Goal: Navigation & Orientation: Find specific page/section

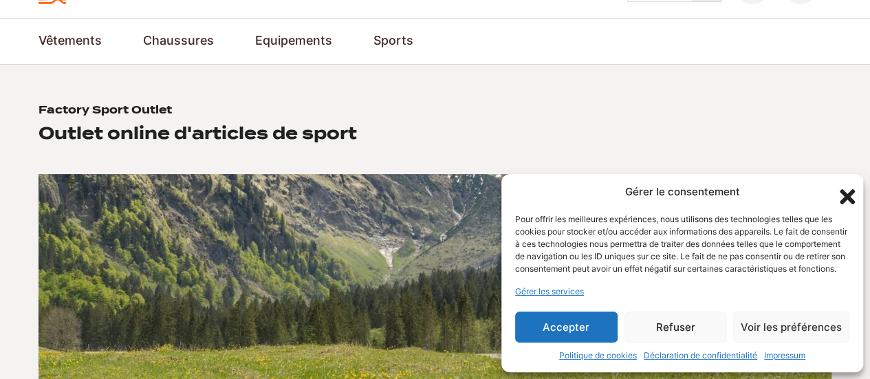
scroll to position [77, 0]
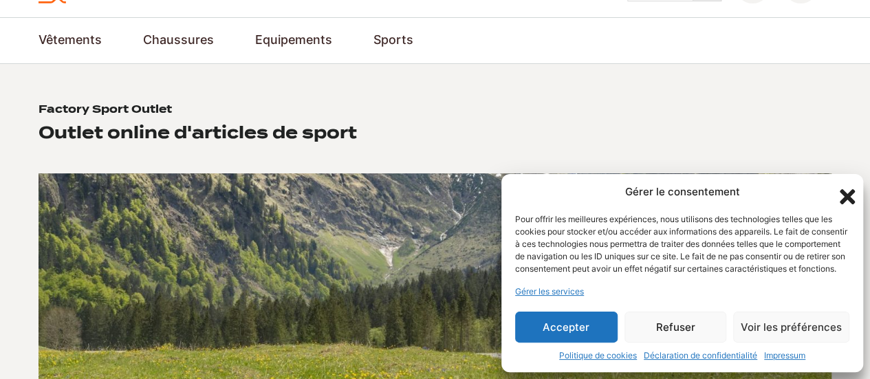
click at [849, 189] on icon "Fermer la boîte de dialogue" at bounding box center [847, 196] width 15 height 15
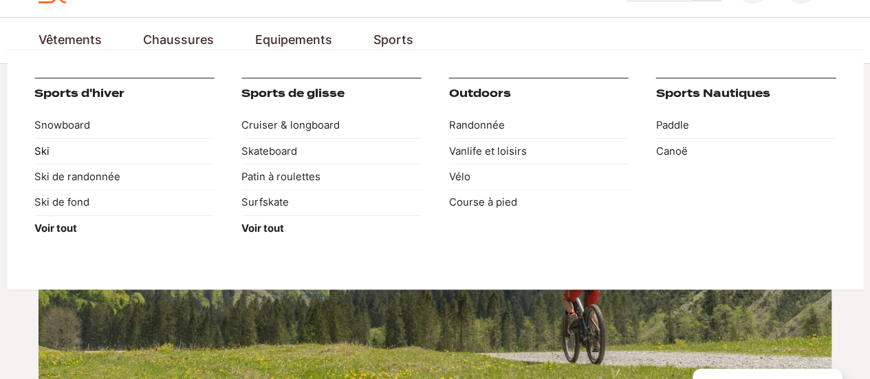
click at [36, 145] on link "Ski" at bounding box center [123, 150] width 179 height 25
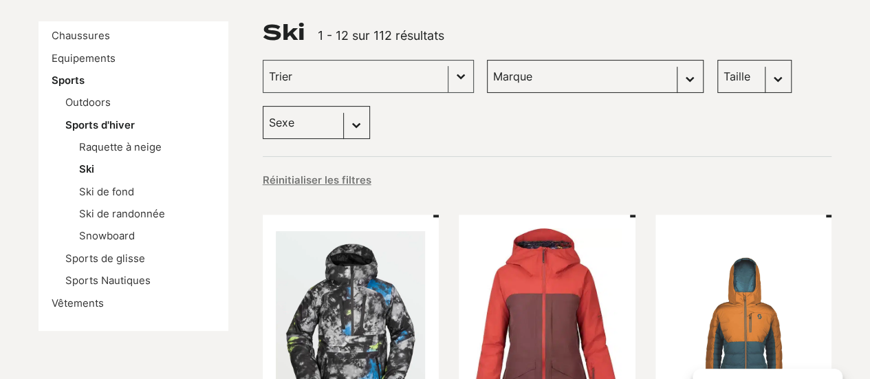
scroll to position [204, 0]
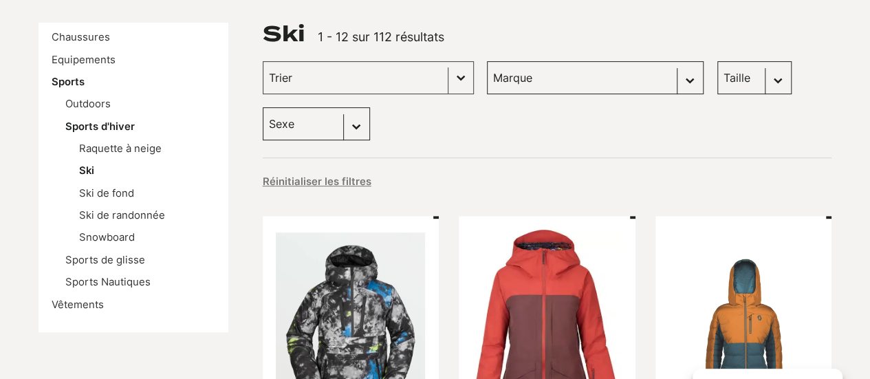
click at [609, 79] on select "[PERSON_NAME] (41) [PERSON_NAME] (23) [PERSON_NAME] snowboards (13) Columbia (1…" at bounding box center [595, 77] width 217 height 33
select select "[PERSON_NAME]-snowboards"
click at [487, 61] on select "[PERSON_NAME] (41) [PERSON_NAME] (23) [PERSON_NAME] snowboards (13) Columbia (1…" at bounding box center [595, 77] width 217 height 33
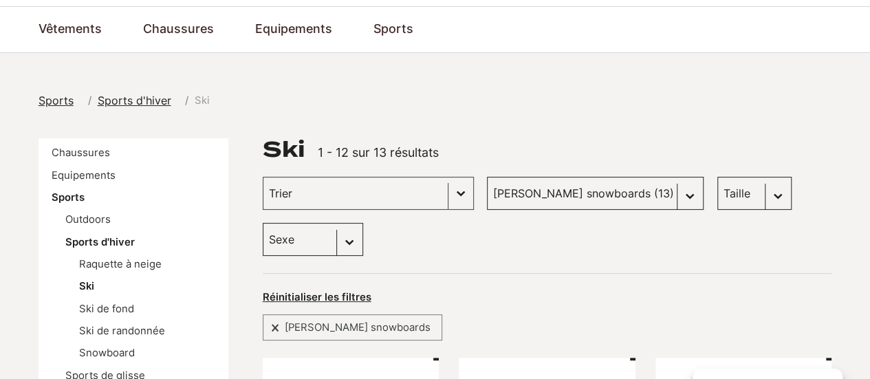
scroll to position [87, 0]
click at [448, 193] on button "Basculer la liste" at bounding box center [460, 194] width 25 height 32
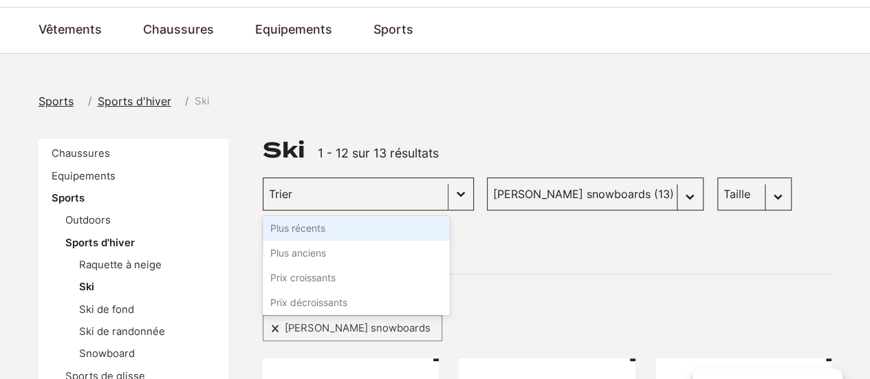
click at [448, 193] on button "Basculer la liste" at bounding box center [460, 194] width 25 height 32
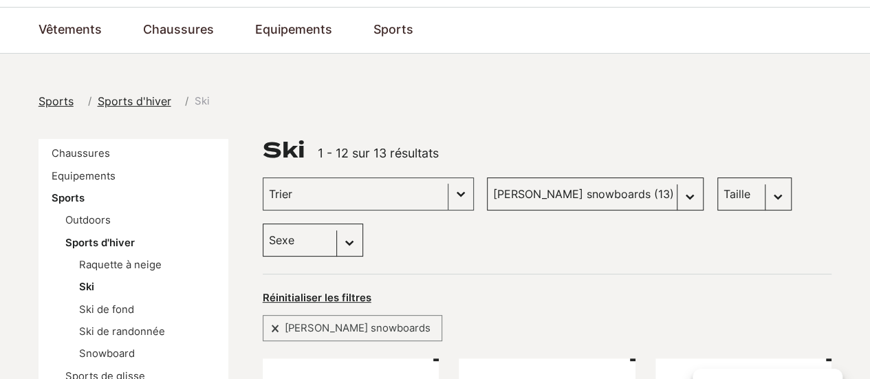
click at [610, 192] on select "[PERSON_NAME] (41) [PERSON_NAME] (23) [PERSON_NAME] snowboards (13) Columbia (1…" at bounding box center [595, 193] width 217 height 33
click at [400, 100] on div "Sports Sports d'hiver Ski" at bounding box center [436, 101] width 794 height 17
click at [99, 173] on link "Equipements" at bounding box center [84, 176] width 64 height 12
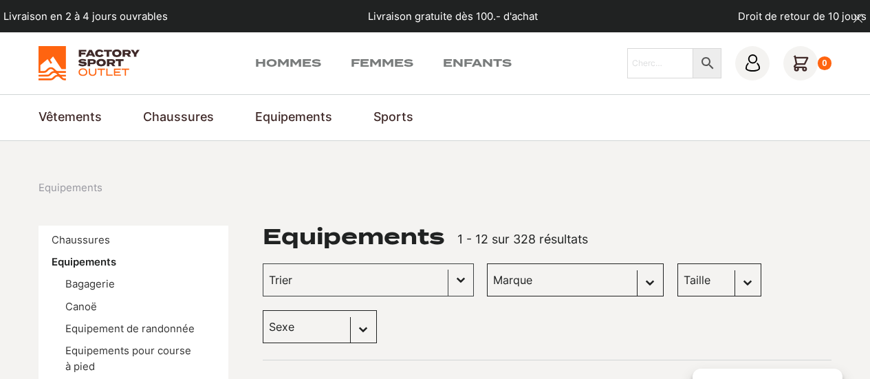
scroll to position [127, 0]
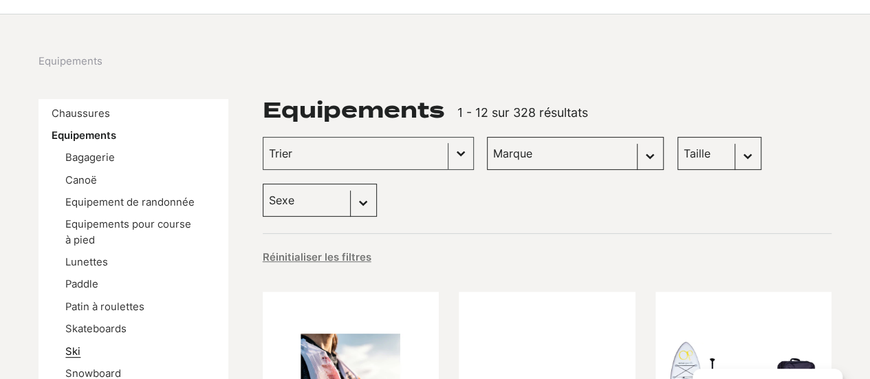
click at [70, 353] on link "Ski" at bounding box center [72, 351] width 15 height 12
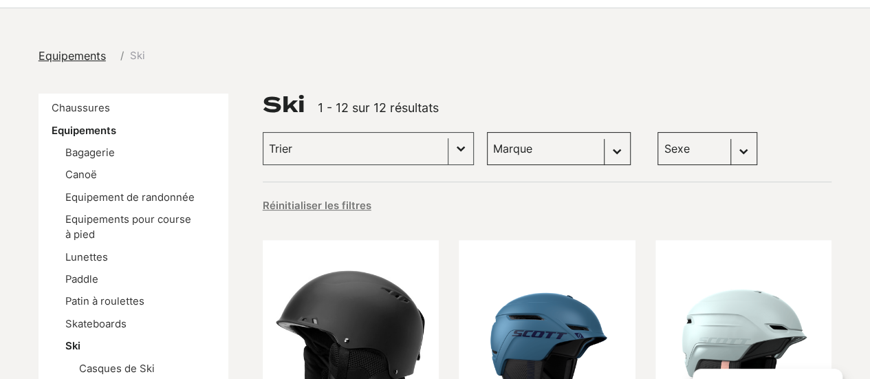
scroll to position [132, 0]
click at [547, 148] on select "Marque Scott (7) Dakine (1) Dynafit (1) K2 (1) Salomon (1)" at bounding box center [559, 149] width 144 height 33
click at [636, 184] on div "Réinitialiser les filtres" at bounding box center [547, 203] width 569 height 42
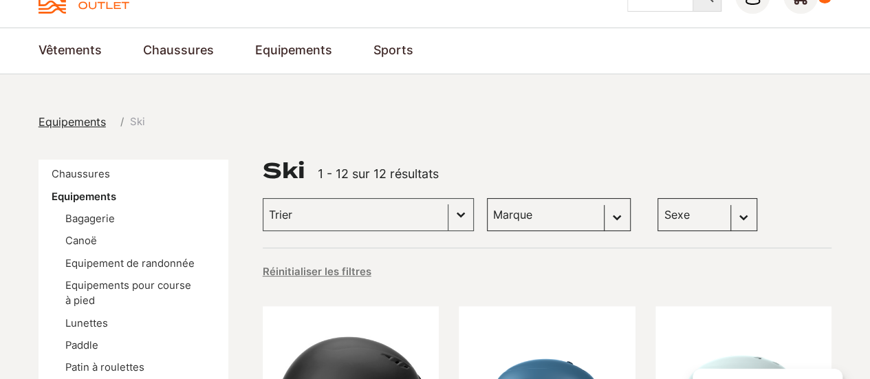
scroll to position [0, 0]
